Goal: Find contact information: Find contact information

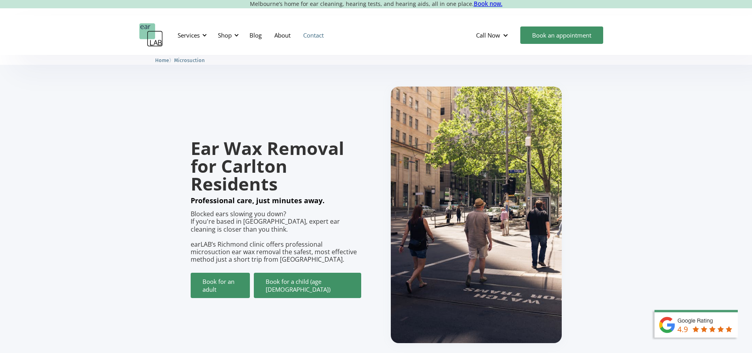
click at [317, 39] on link "Contact" at bounding box center [313, 35] width 33 height 23
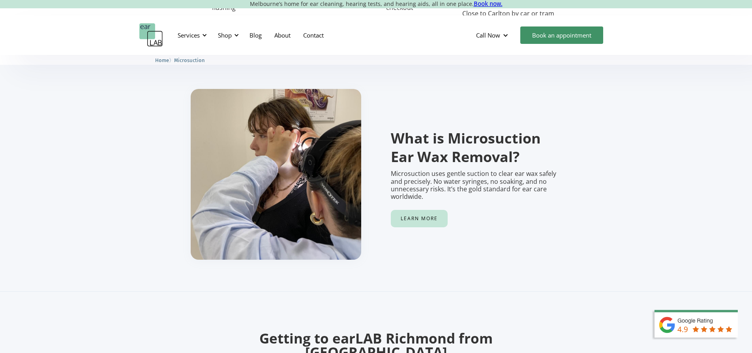
scroll to position [355, 0]
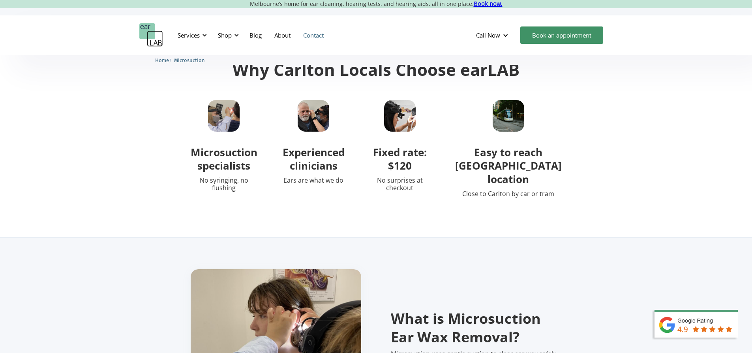
click at [318, 37] on link "Contact" at bounding box center [313, 35] width 33 height 23
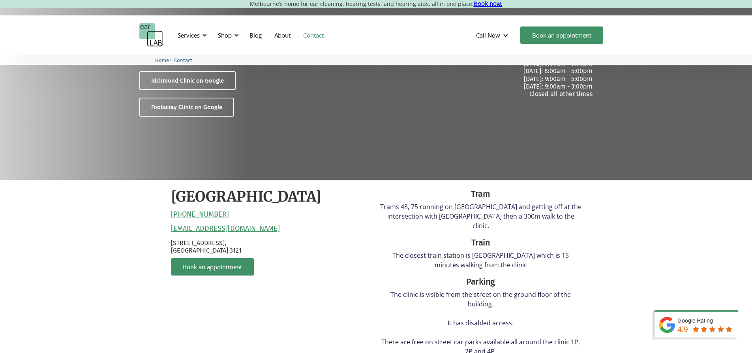
scroll to position [118, 0]
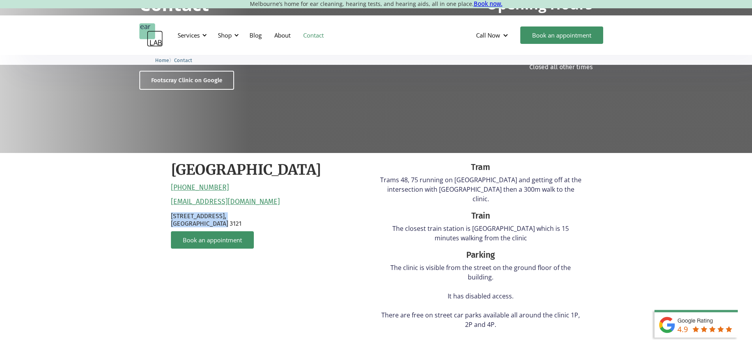
drag, startPoint x: 247, startPoint y: 227, endPoint x: 164, endPoint y: 217, distance: 83.5
copy p "[STREET_ADDRESS]"
